Goal: Information Seeking & Learning: Understand process/instructions

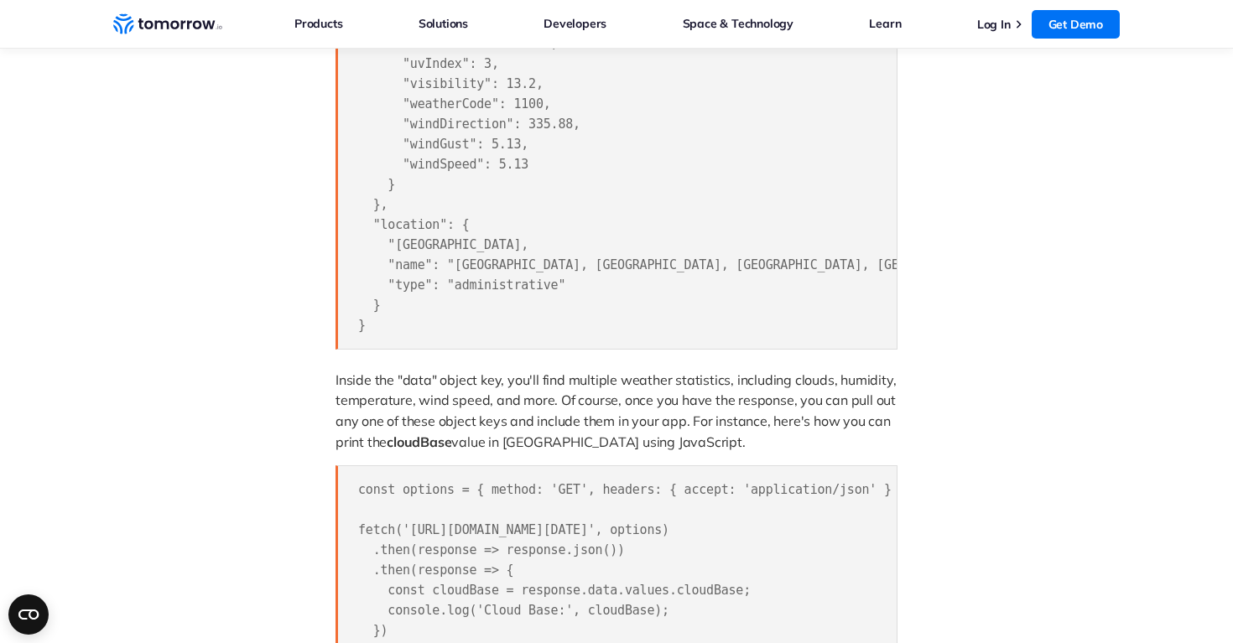
scroll to position [1856, 0]
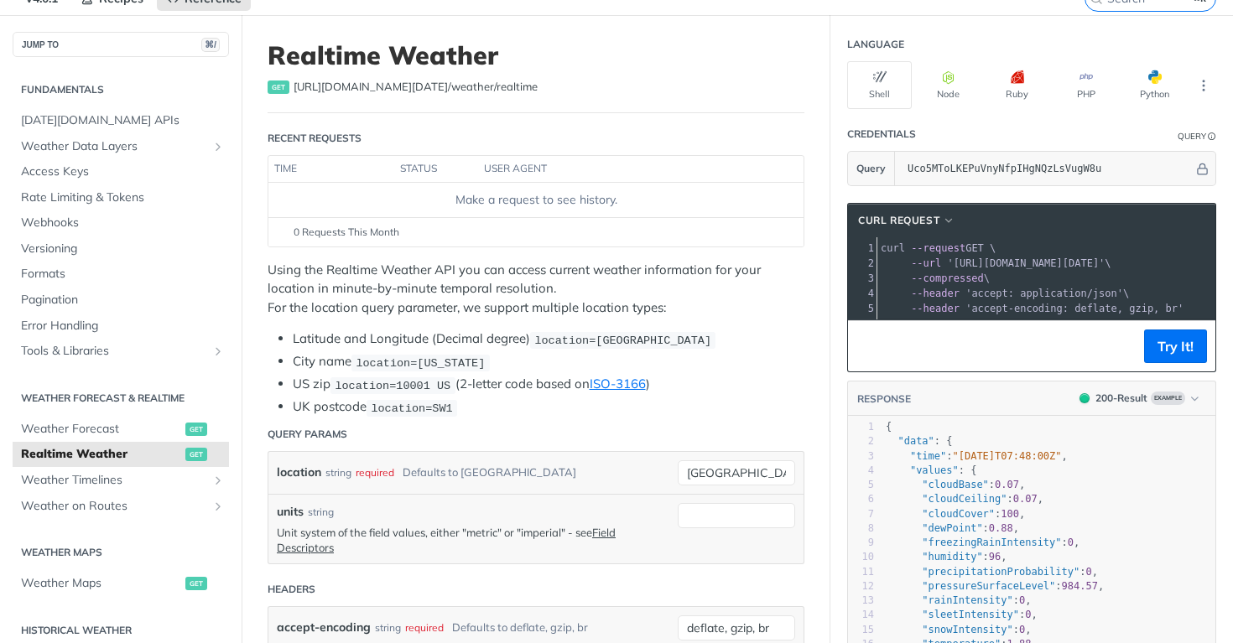
scroll to position [81, 0]
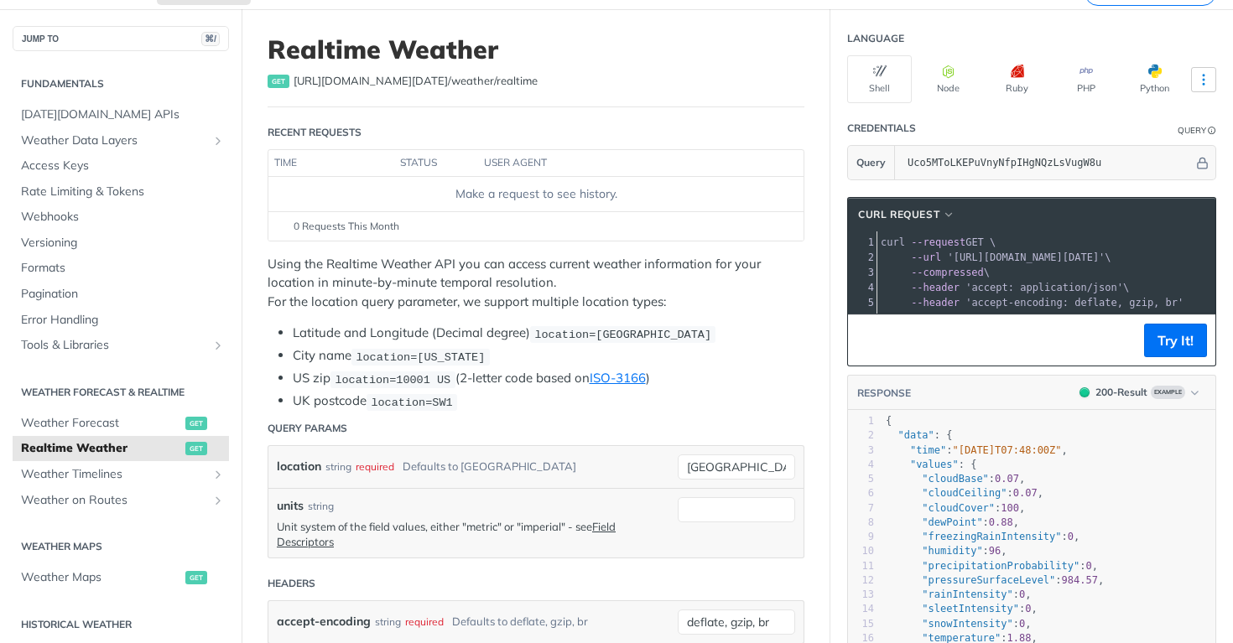
click at [1206, 75] on icon "More ellipsis" at bounding box center [1203, 79] width 15 height 15
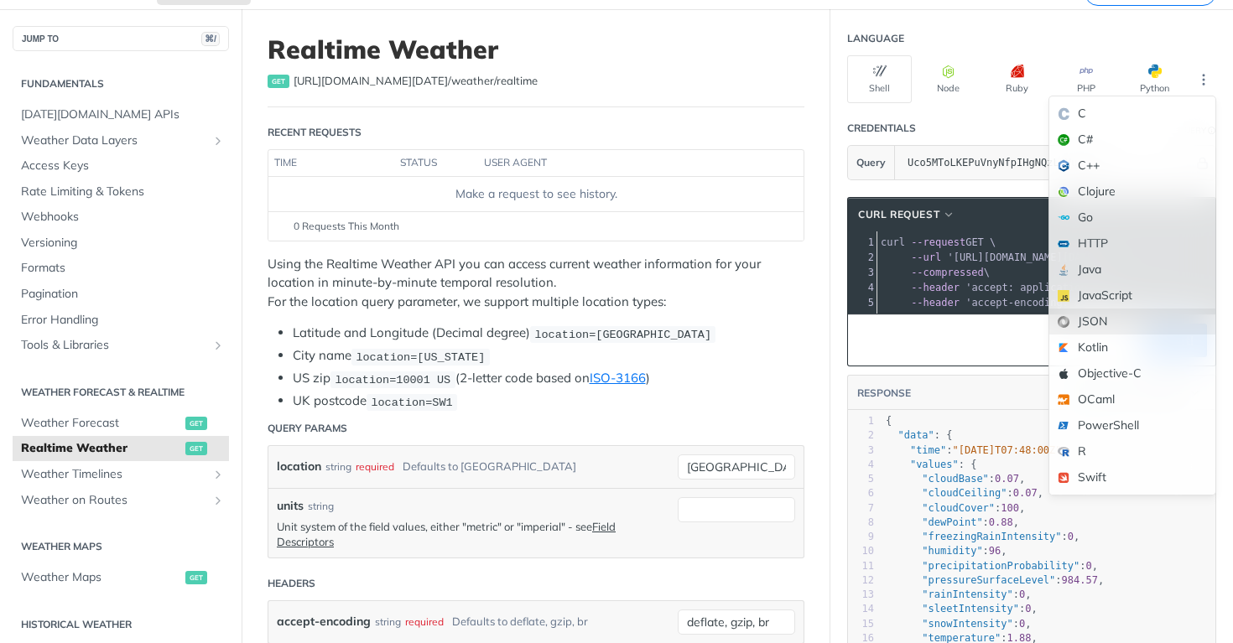
click at [1077, 315] on div "JSON" at bounding box center [1132, 322] width 166 height 26
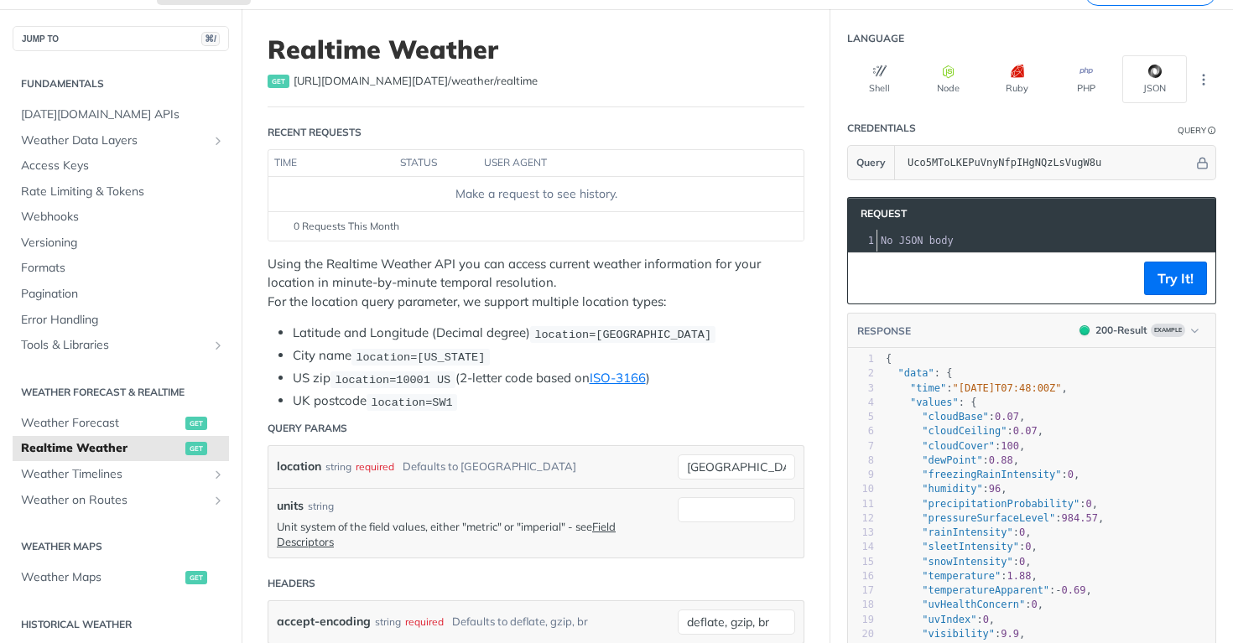
click at [1019, 124] on header "Credentials Query" at bounding box center [1031, 129] width 369 height 34
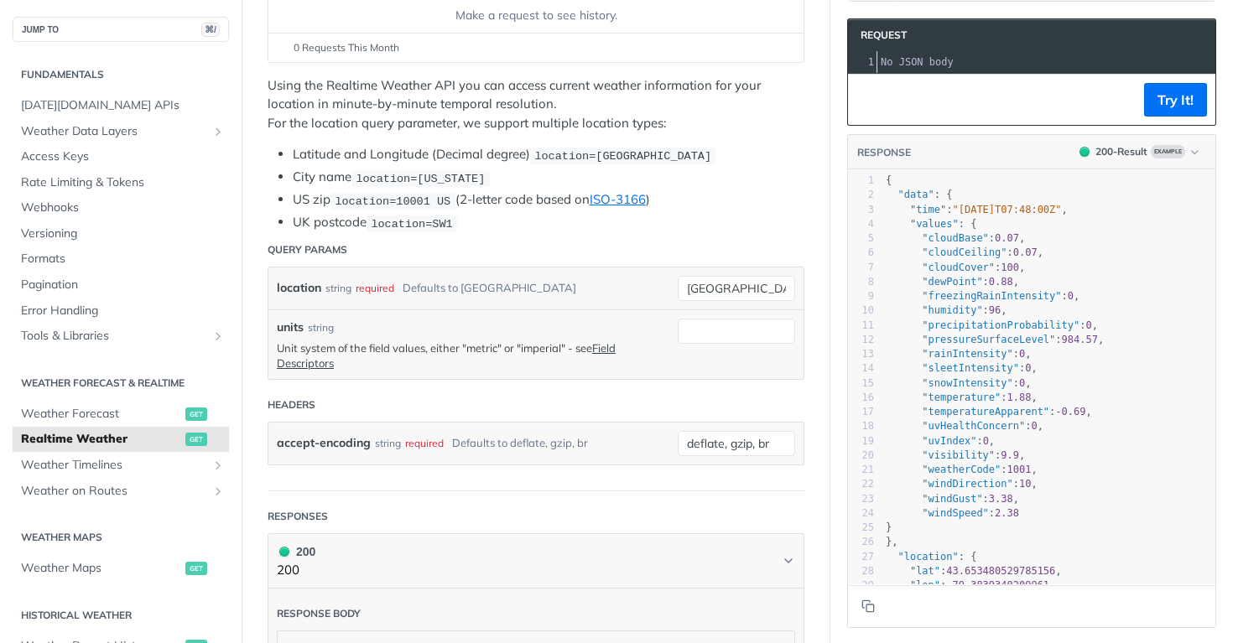
scroll to position [260, 0]
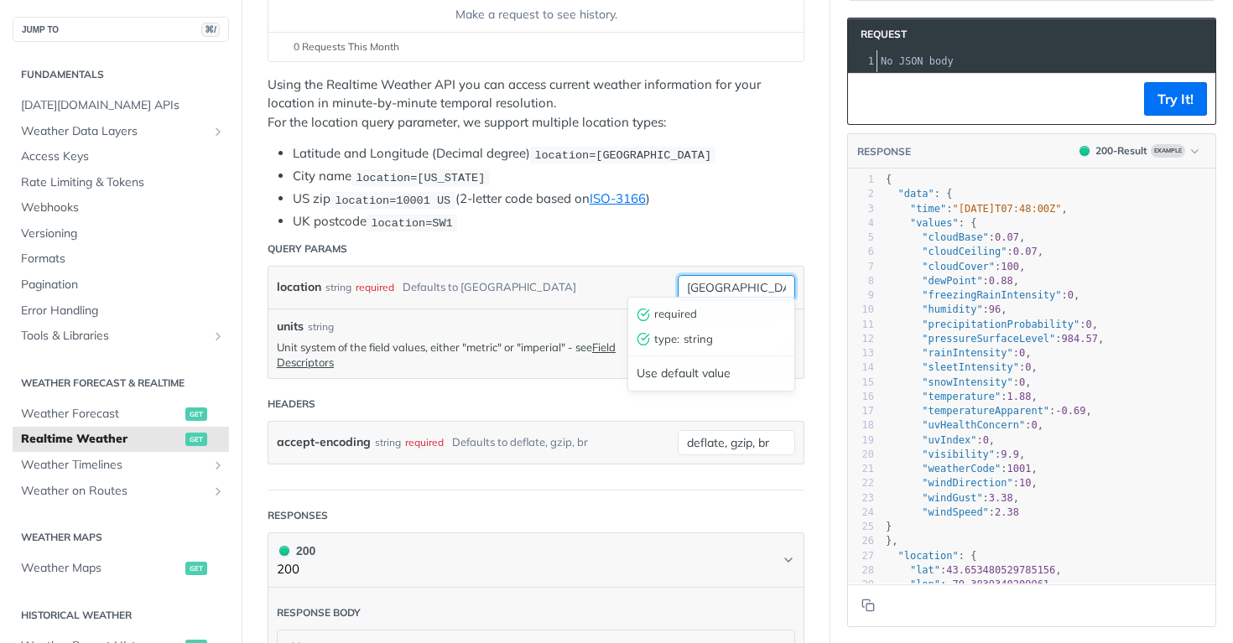
drag, startPoint x: 736, startPoint y: 284, endPoint x: 656, endPoint y: 276, distance: 80.0
click at [656, 276] on div "location string required Defaults to toronto toronto required type : string Use…" at bounding box center [535, 288] width 535 height 42
type input "Brighton"
click at [709, 214] on li "UK postcode location=SW1" at bounding box center [549, 221] width 512 height 19
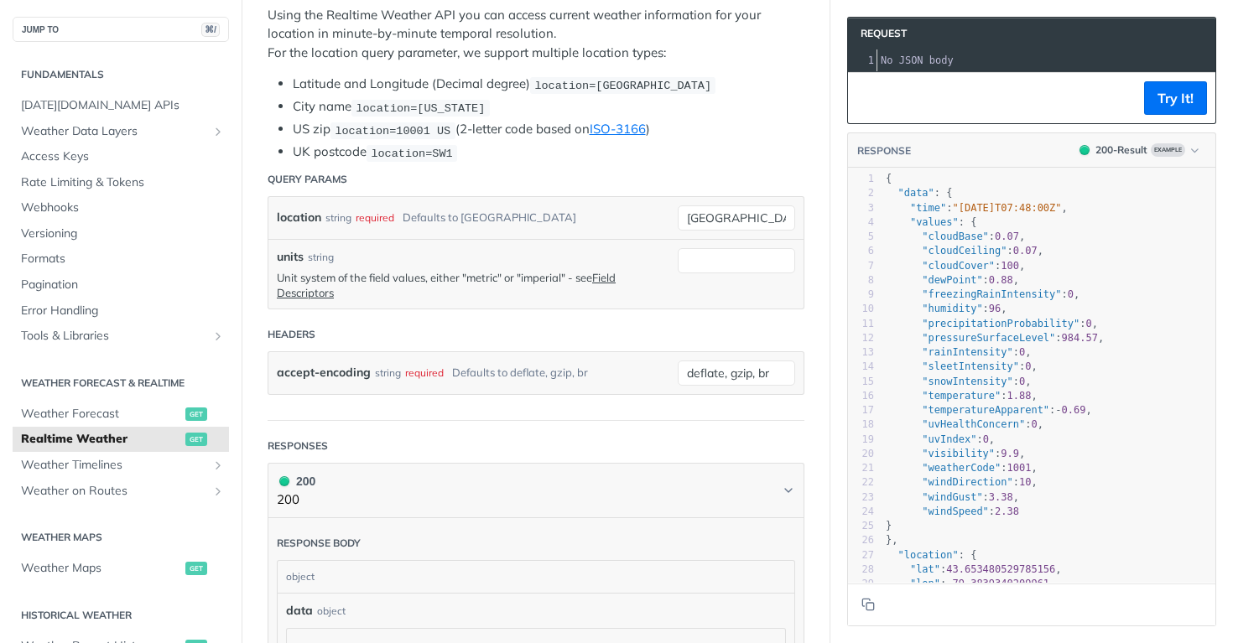
scroll to position [331, 0]
click at [703, 257] on input "units" at bounding box center [736, 259] width 117 height 25
type input "metric"
click at [726, 285] on span "string" at bounding box center [735, 286] width 102 height 17
click at [828, 282] on article "Realtime Weather get https://api.tomorrow.io/v4 /weather/realtime Recent Reques…" at bounding box center [536, 513] width 589 height 1511
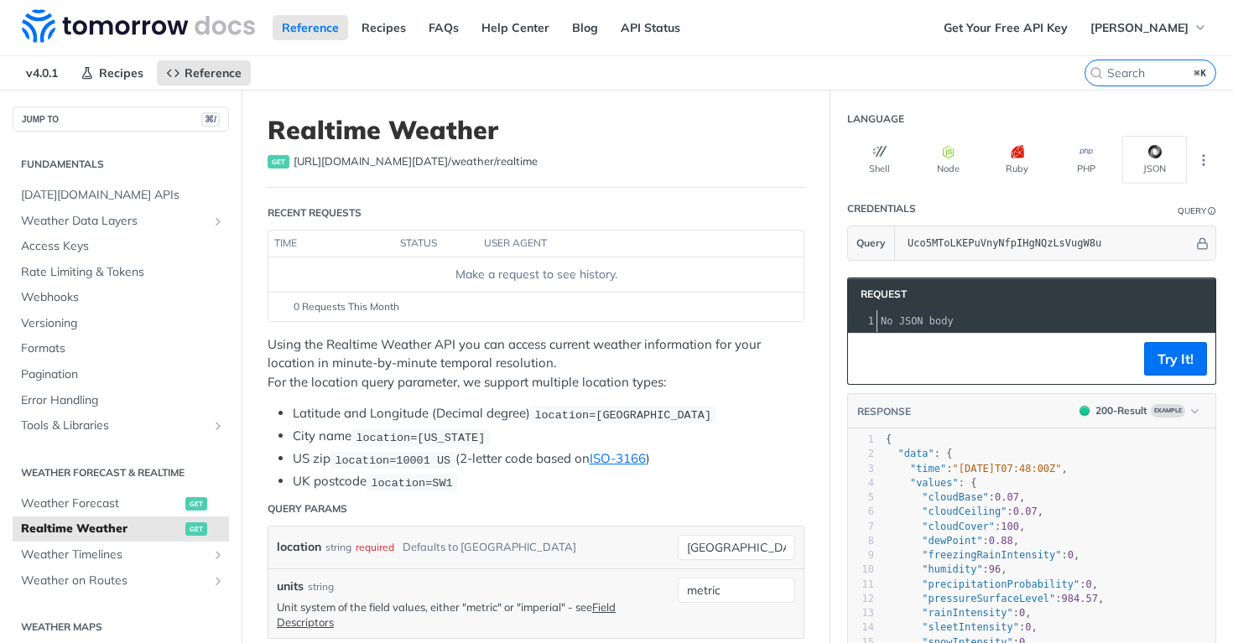
scroll to position [0, 0]
click at [1180, 357] on button "Try It!" at bounding box center [1175, 359] width 63 height 34
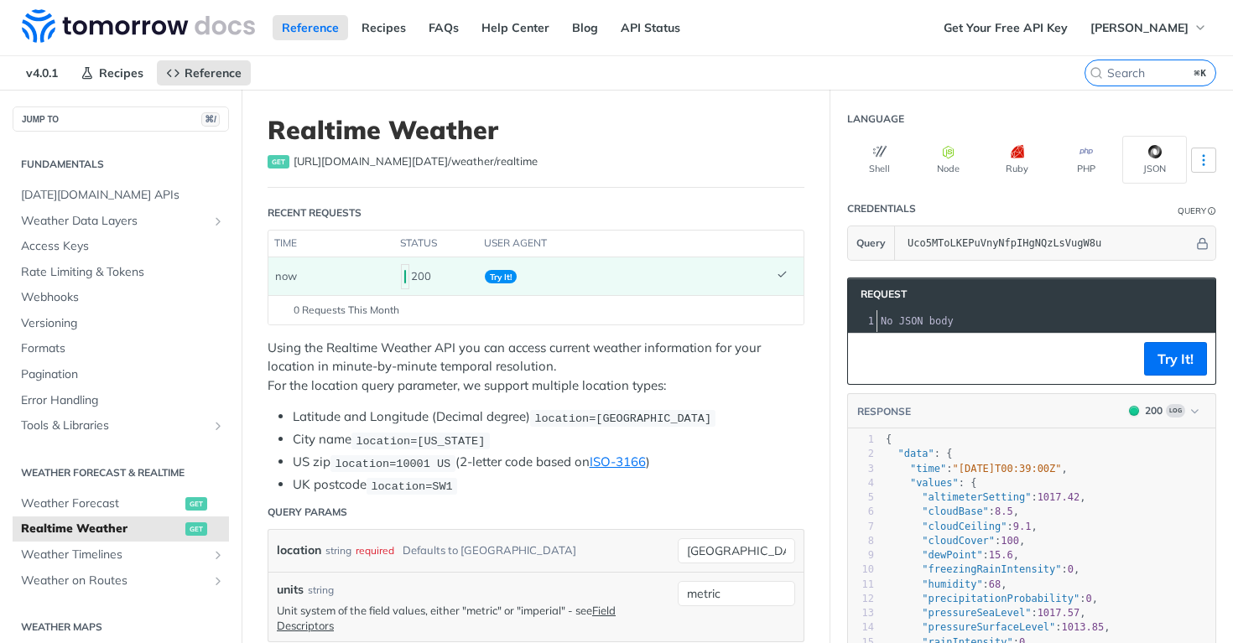
click at [1206, 157] on icon "More ellipsis" at bounding box center [1203, 160] width 15 height 15
click at [1004, 197] on header "Credentials Query" at bounding box center [1031, 209] width 369 height 34
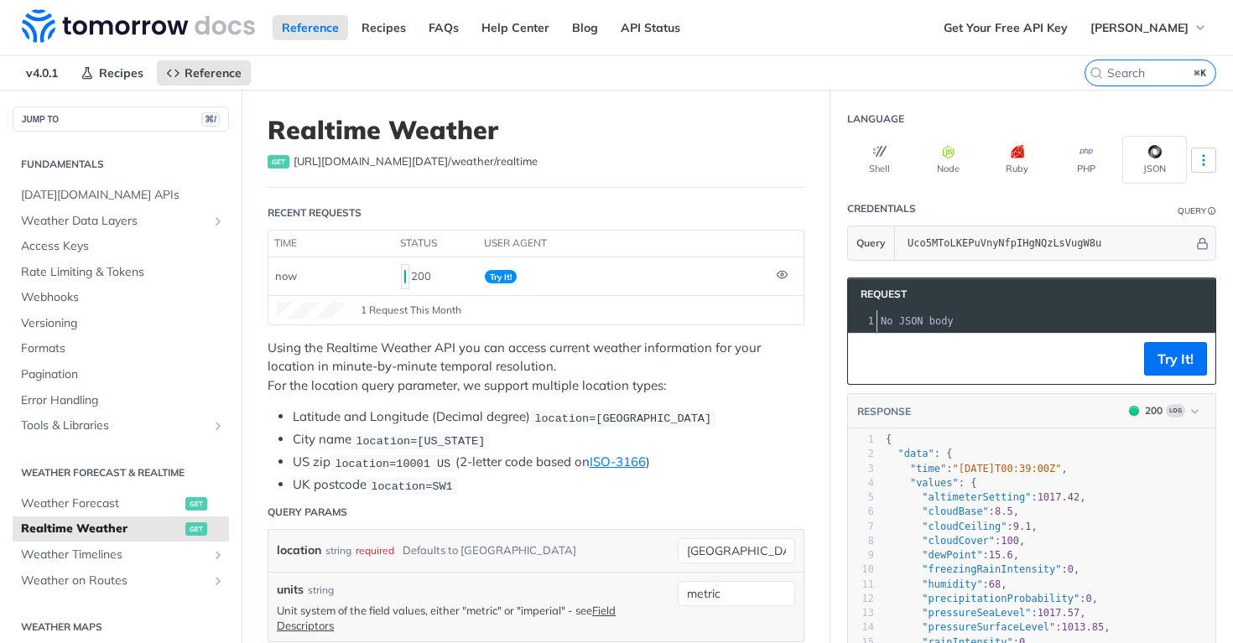
click at [1205, 162] on icon "More ellipsis" at bounding box center [1203, 160] width 15 height 15
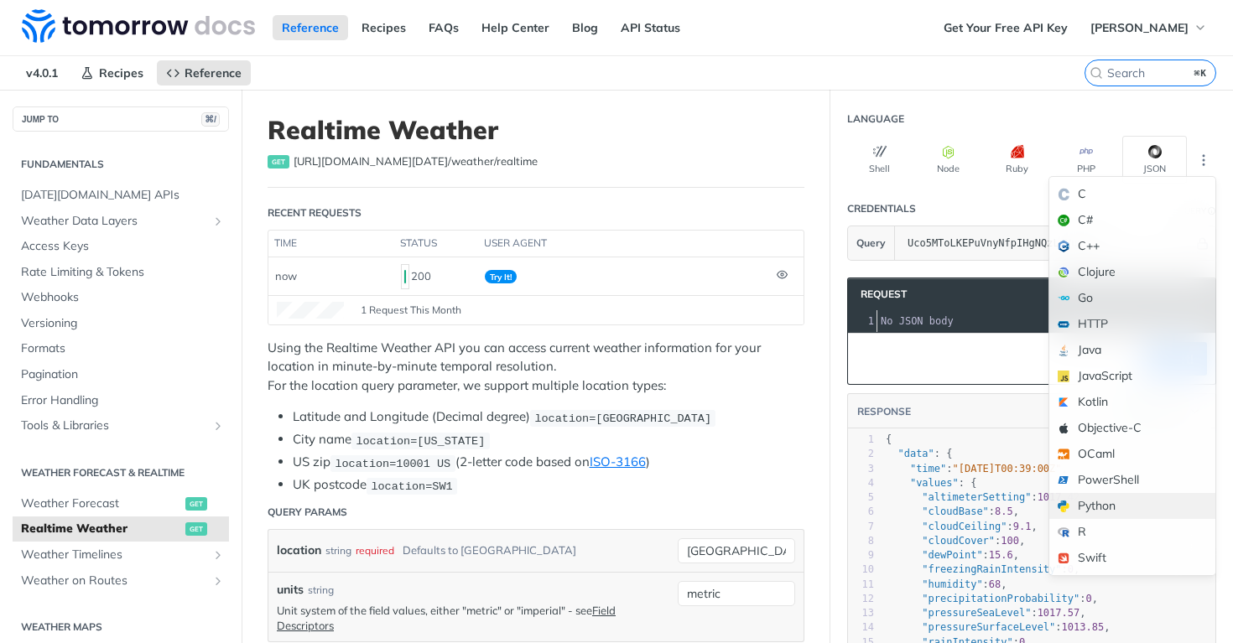
click at [1090, 503] on div "Python" at bounding box center [1132, 506] width 166 height 26
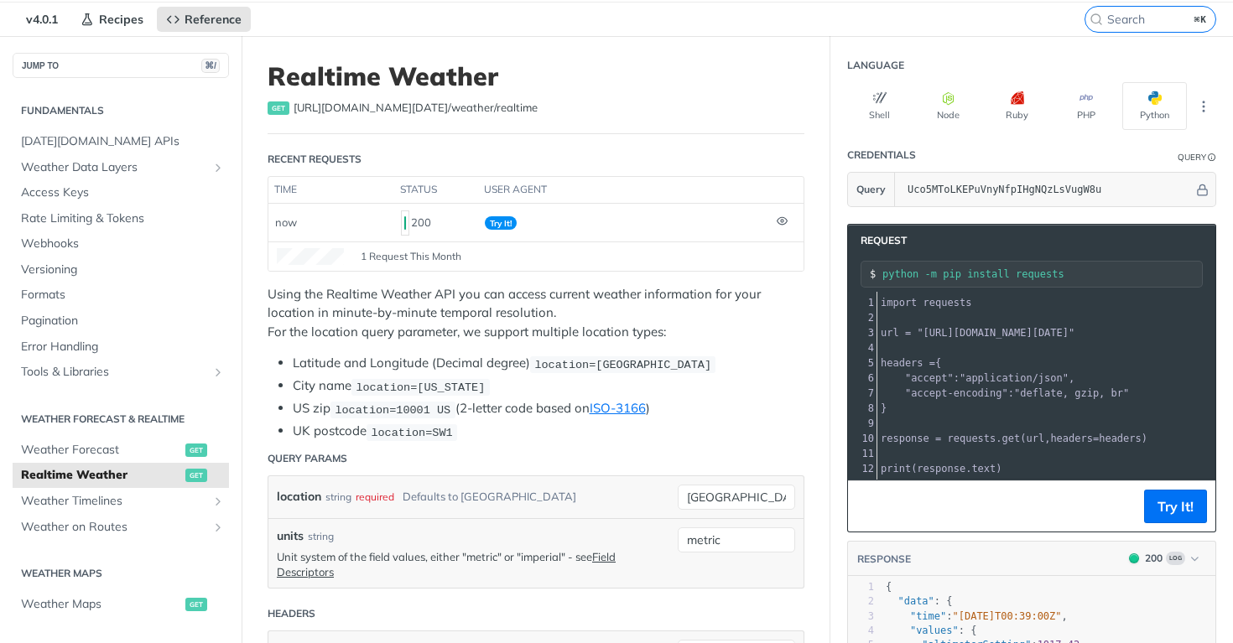
scroll to position [55, 0]
click at [499, 221] on span "Try It!" at bounding box center [501, 222] width 32 height 13
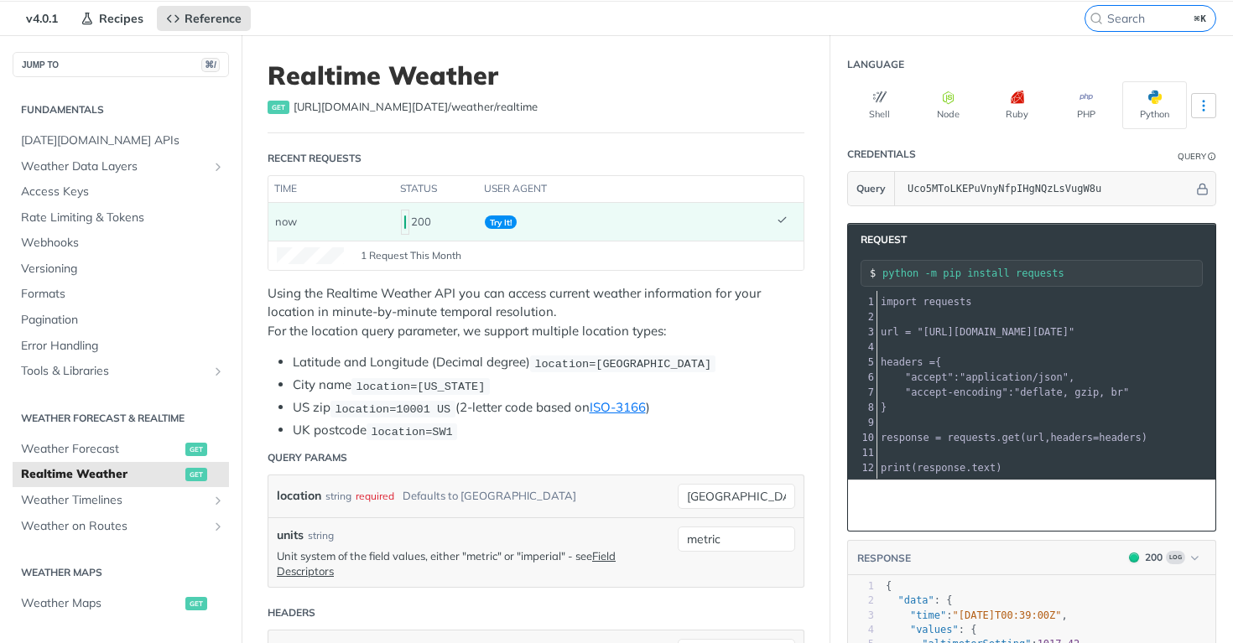
click at [1206, 100] on icon "More ellipsis" at bounding box center [1203, 105] width 15 height 15
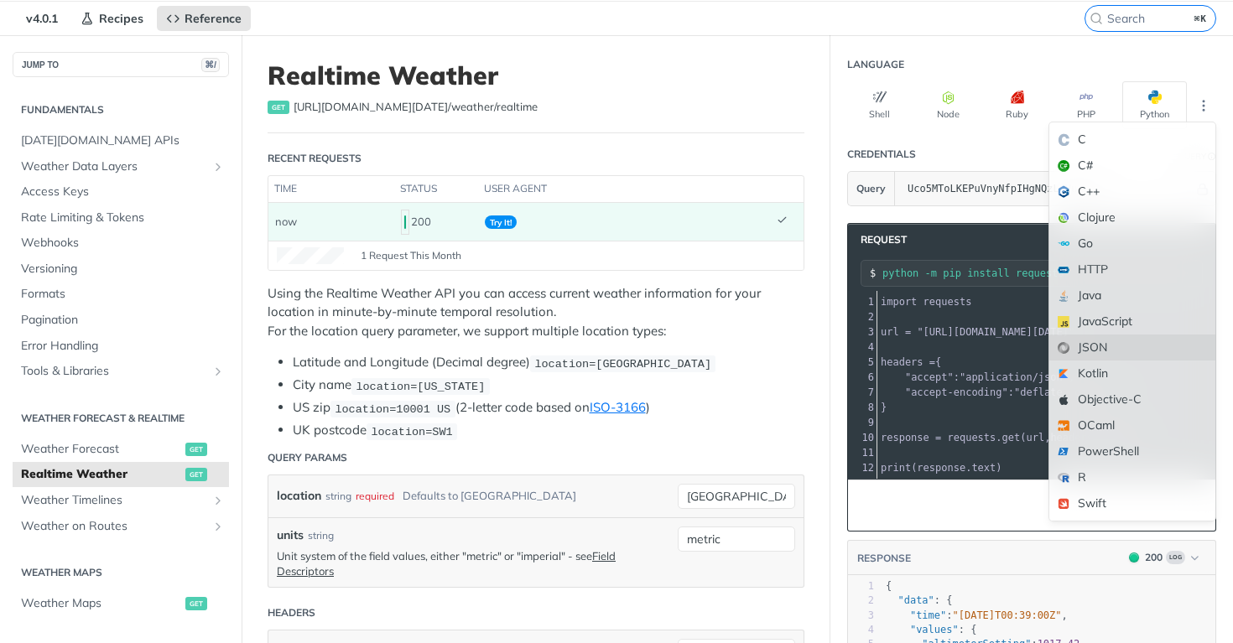
click at [1092, 348] on div "JSON" at bounding box center [1132, 348] width 166 height 26
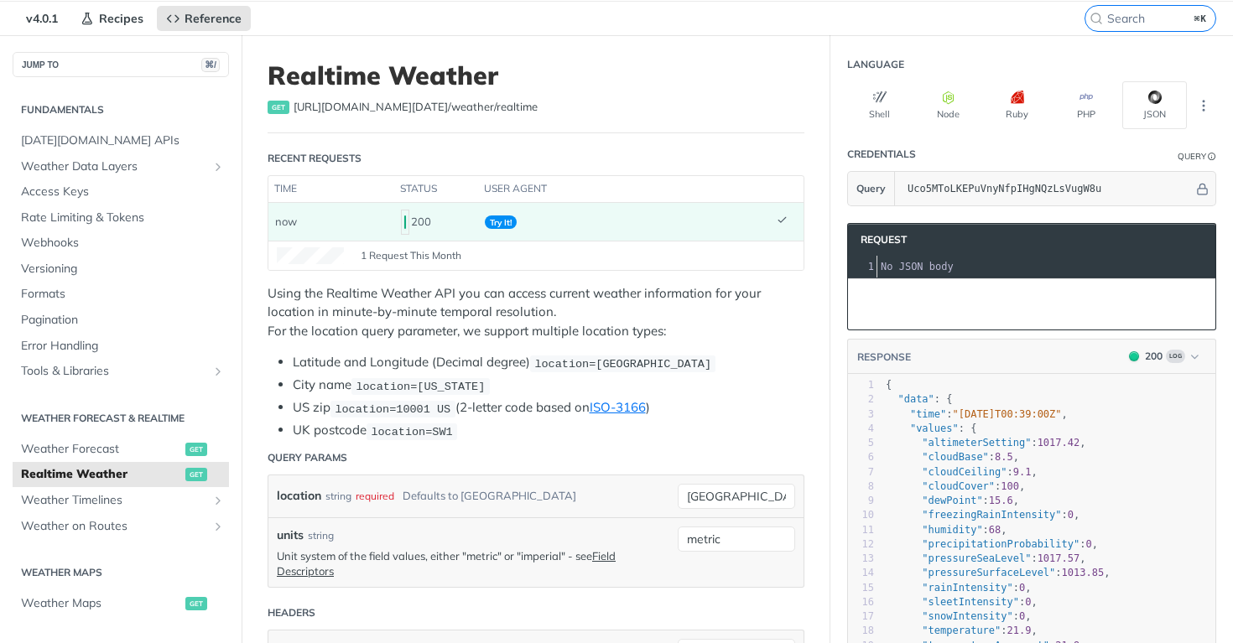
click at [507, 223] on span "Try It!" at bounding box center [501, 222] width 32 height 13
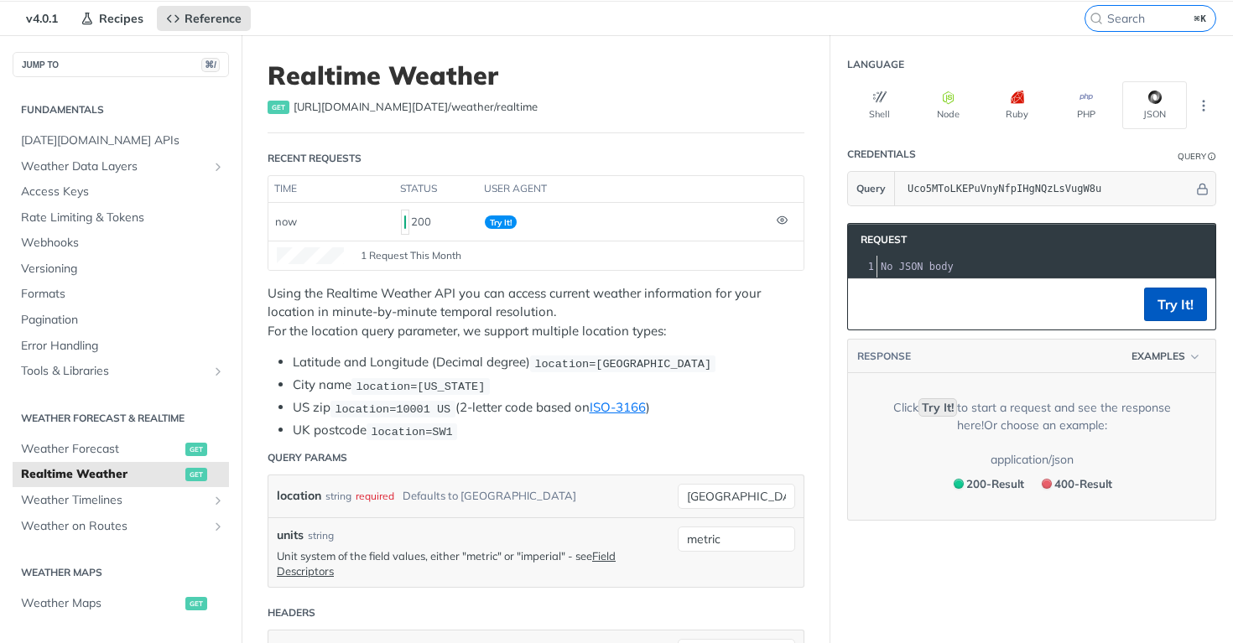
click at [1184, 306] on button "Try It!" at bounding box center [1175, 305] width 63 height 34
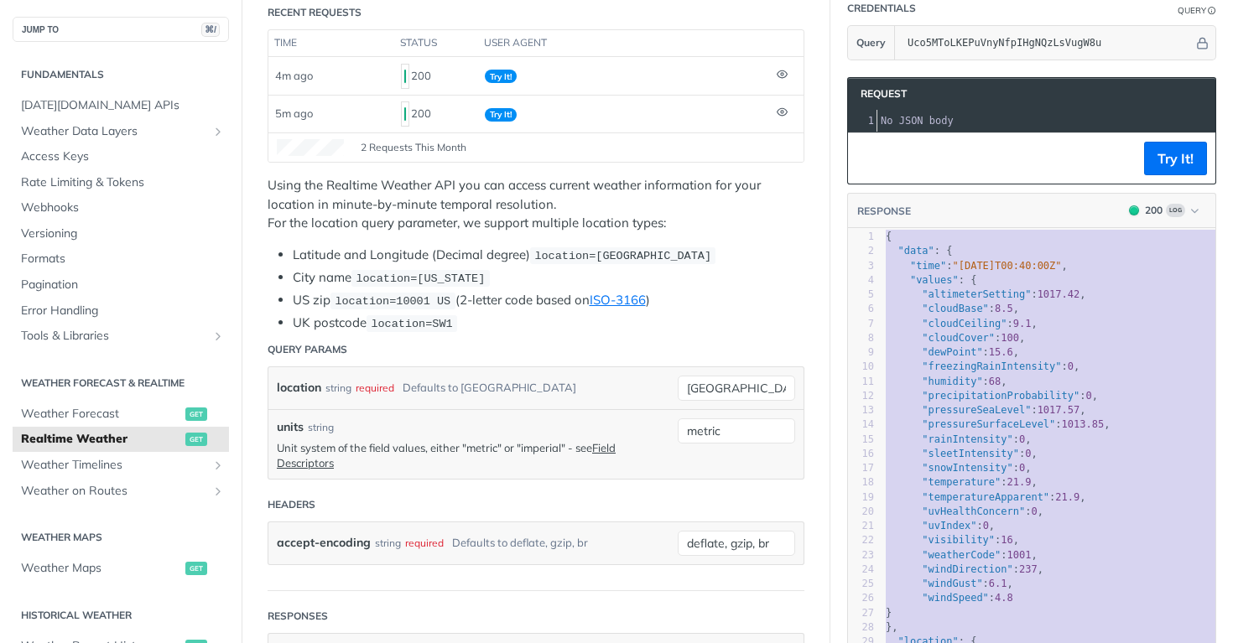
scroll to position [91, 0]
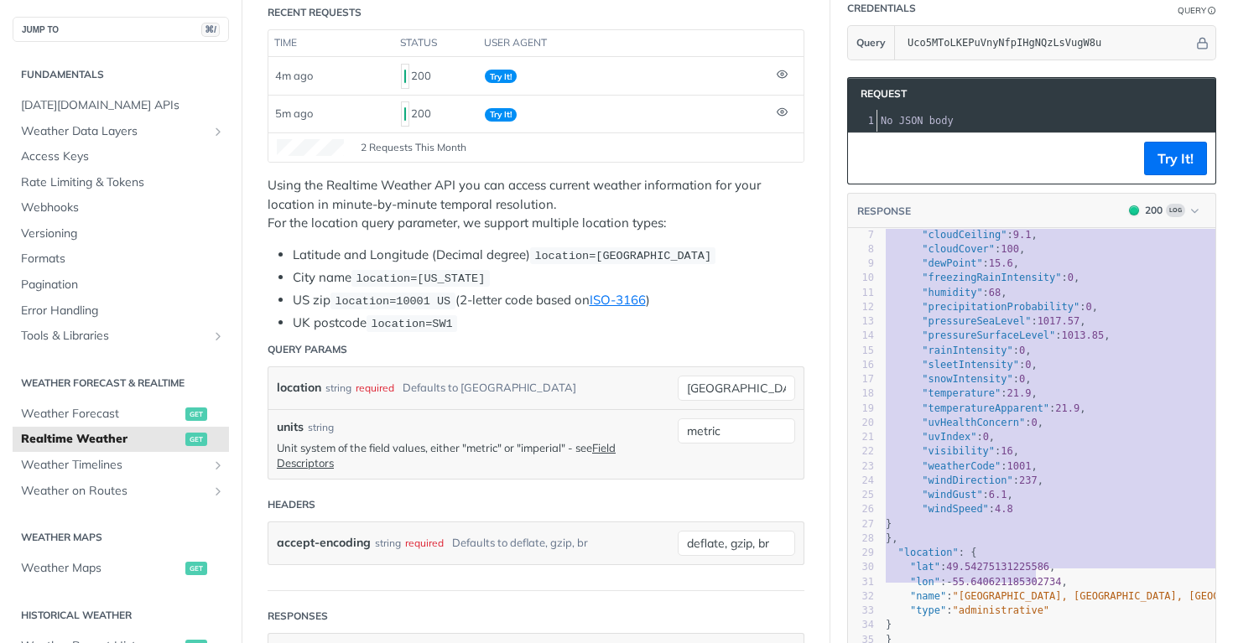
type textarea "{ "data": { "time": "2025-08-11T00:40:00Z", "values": { "altimeterSetting": 101…"
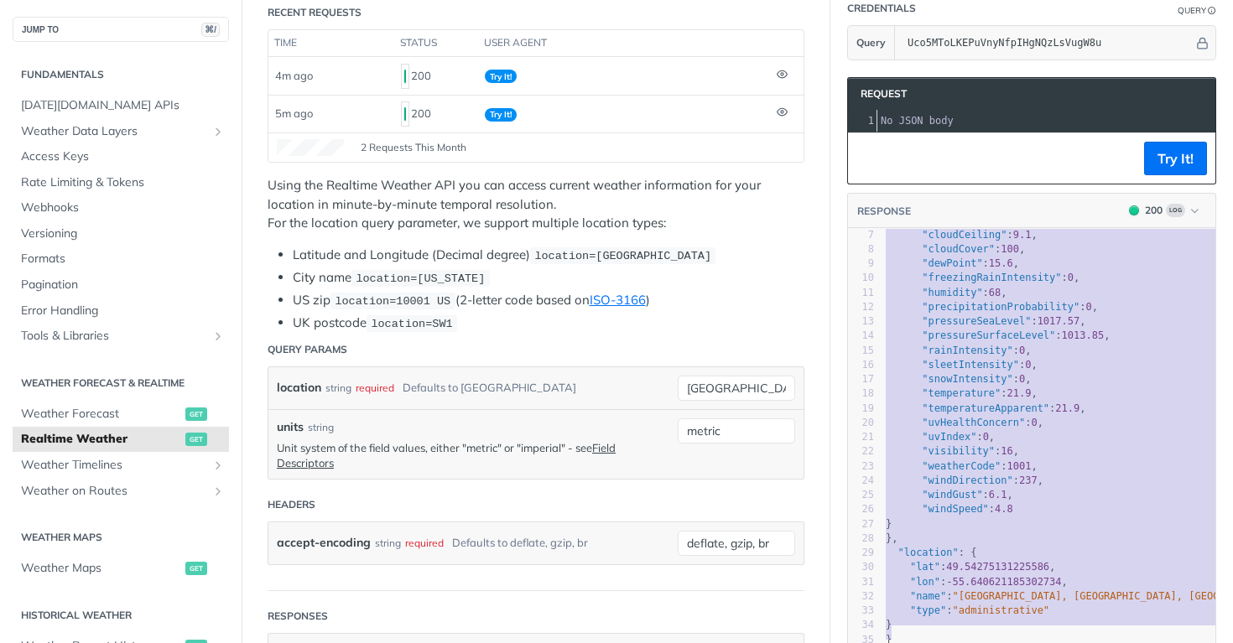
drag, startPoint x: 885, startPoint y: 344, endPoint x: 1053, endPoint y: 636, distance: 336.7
click at [1053, 636] on div "1 { 2 "data" : { 3 "time" : "2025-08-11T00:40:00Z" , 4 "values" : { 5 "altimete…" at bounding box center [1109, 394] width 454 height 507
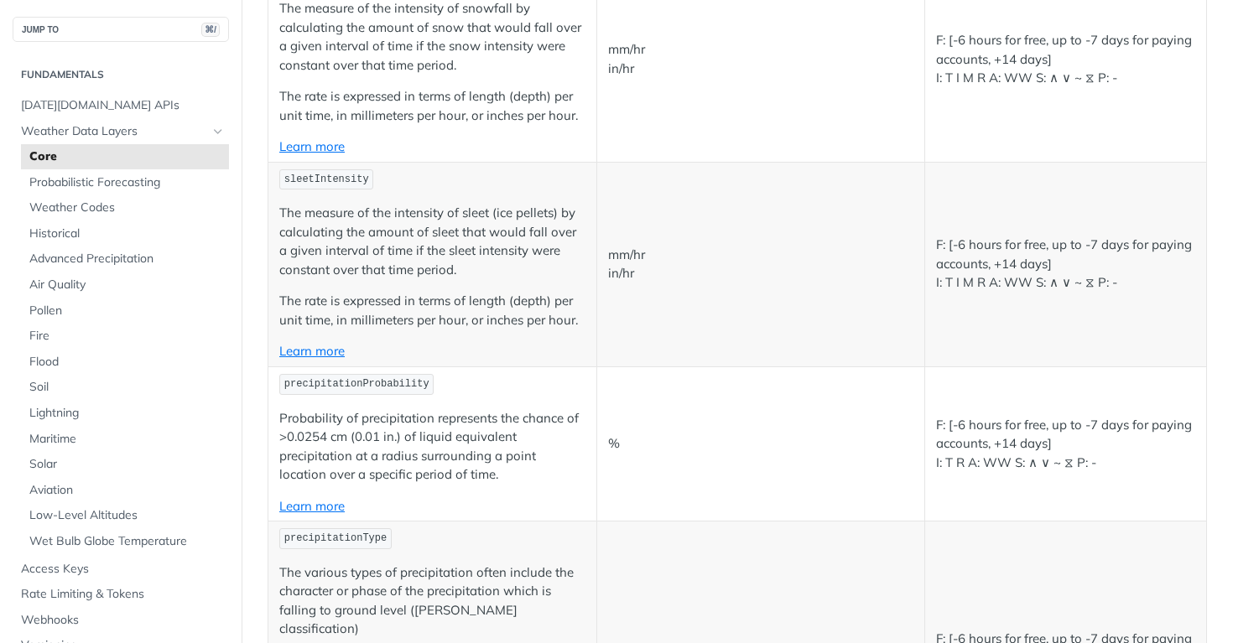
scroll to position [3913, 0]
